Goal: Find specific page/section: Find specific page/section

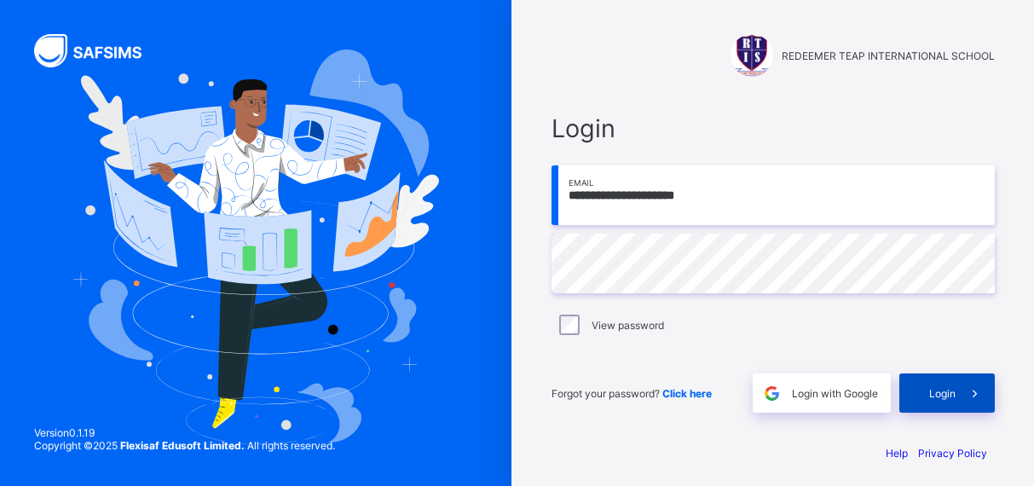
click at [936, 382] on div "Login" at bounding box center [946, 392] width 95 height 39
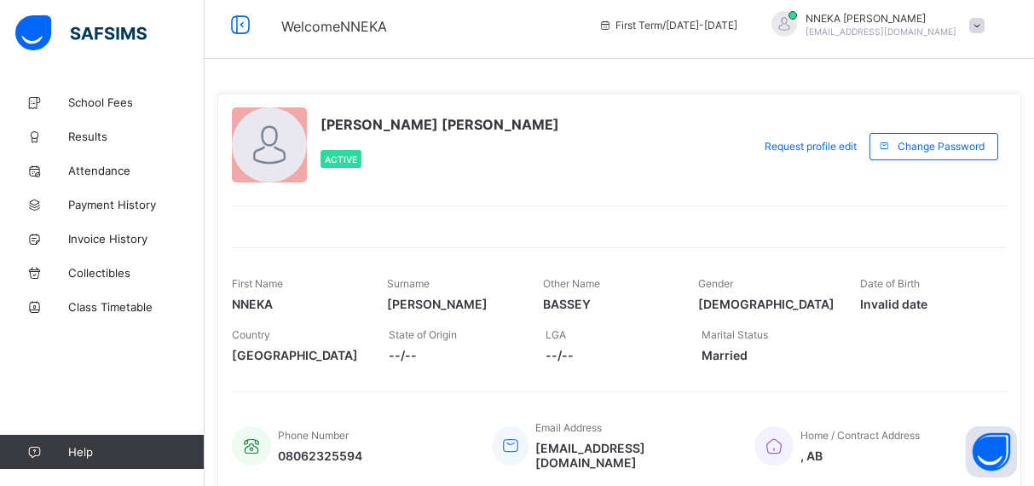
scroll to position [3, 0]
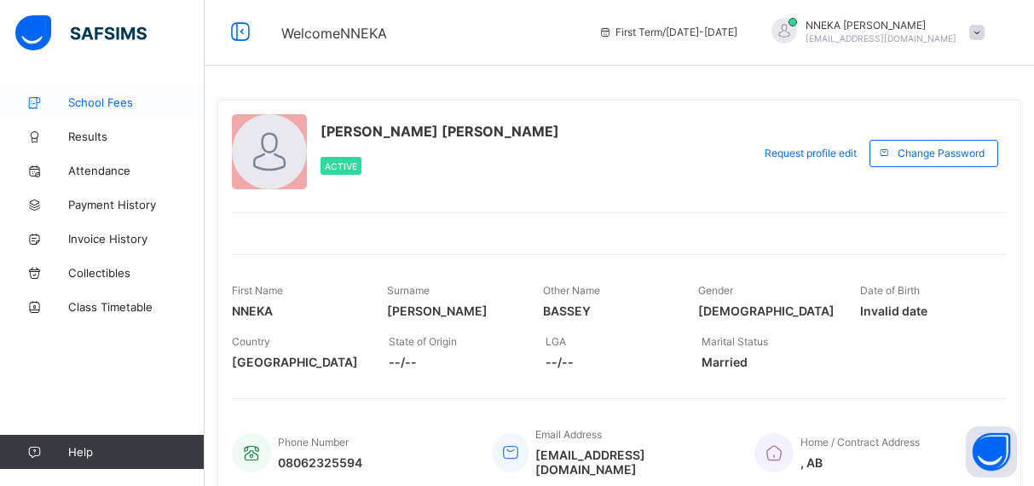
click at [108, 111] on link "School Fees" at bounding box center [102, 102] width 205 height 34
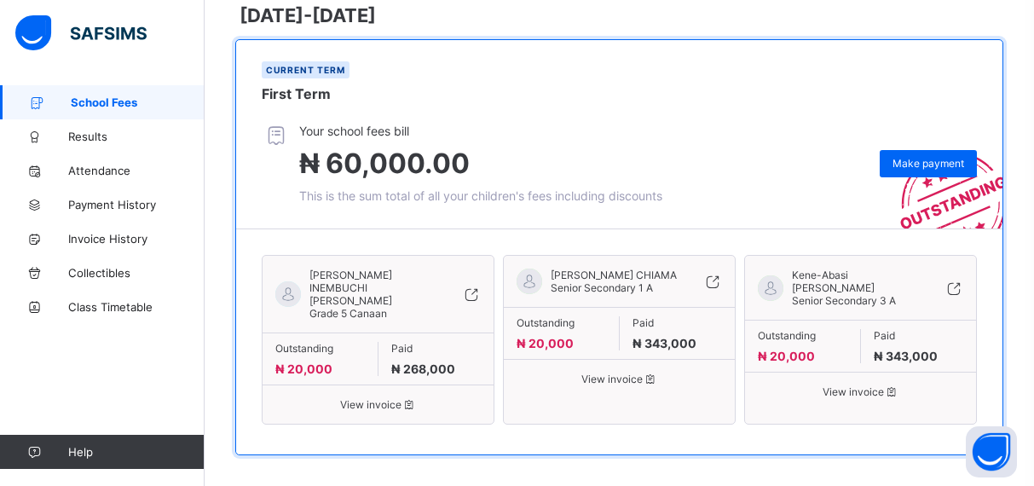
scroll to position [271, 0]
